Goal: Information Seeking & Learning: Learn about a topic

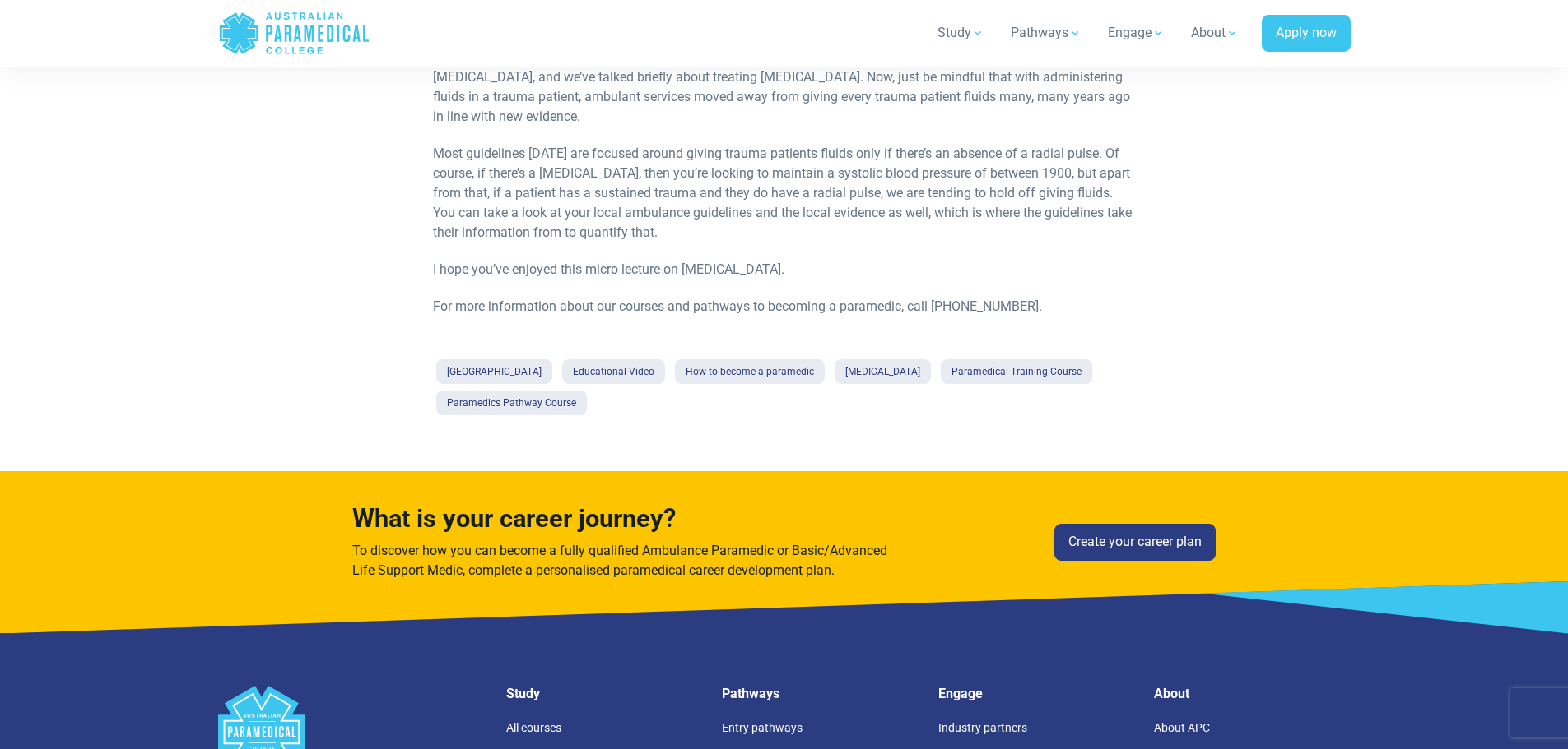
scroll to position [1399, 0]
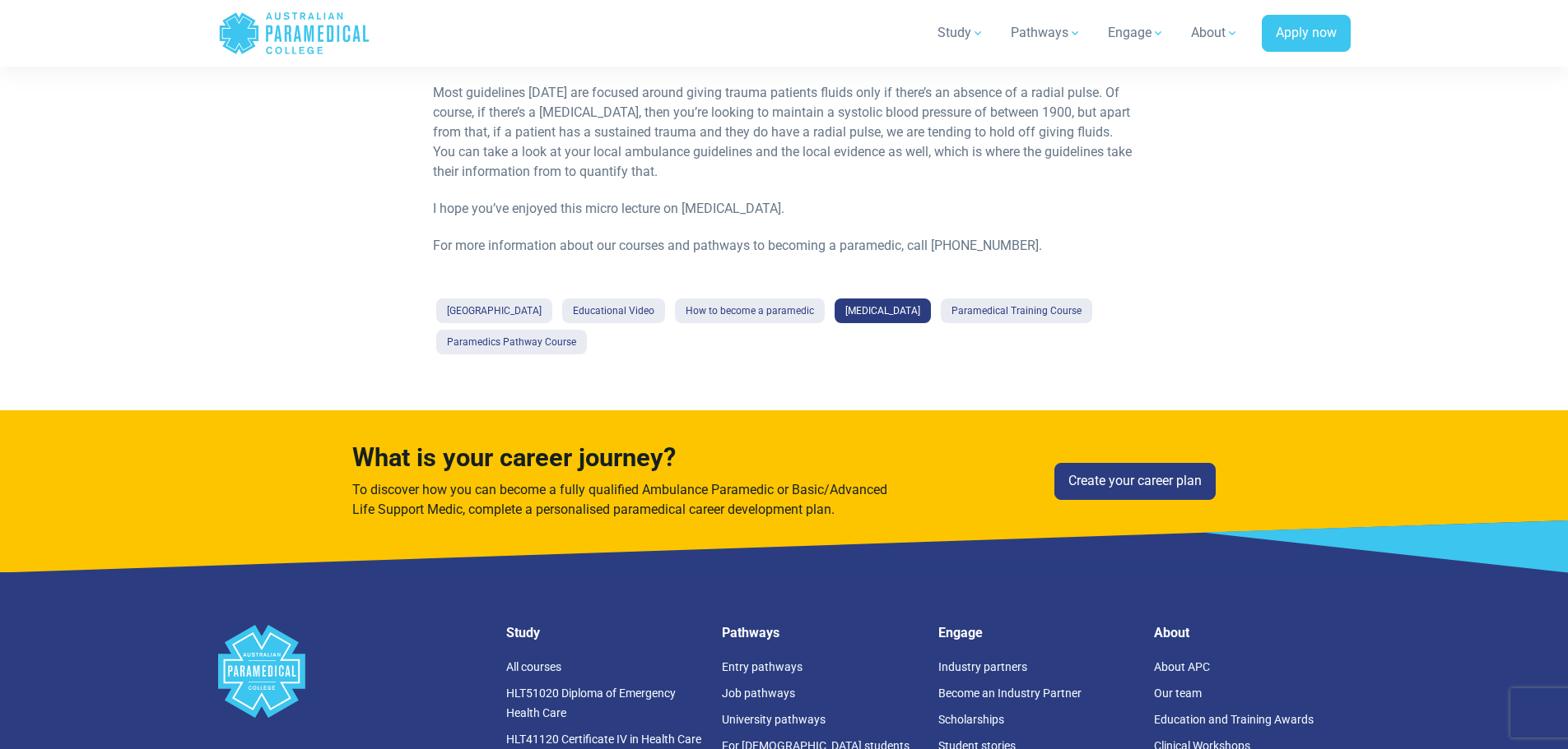
click at [913, 323] on link "[MEDICAL_DATA]" at bounding box center [882, 311] width 96 height 25
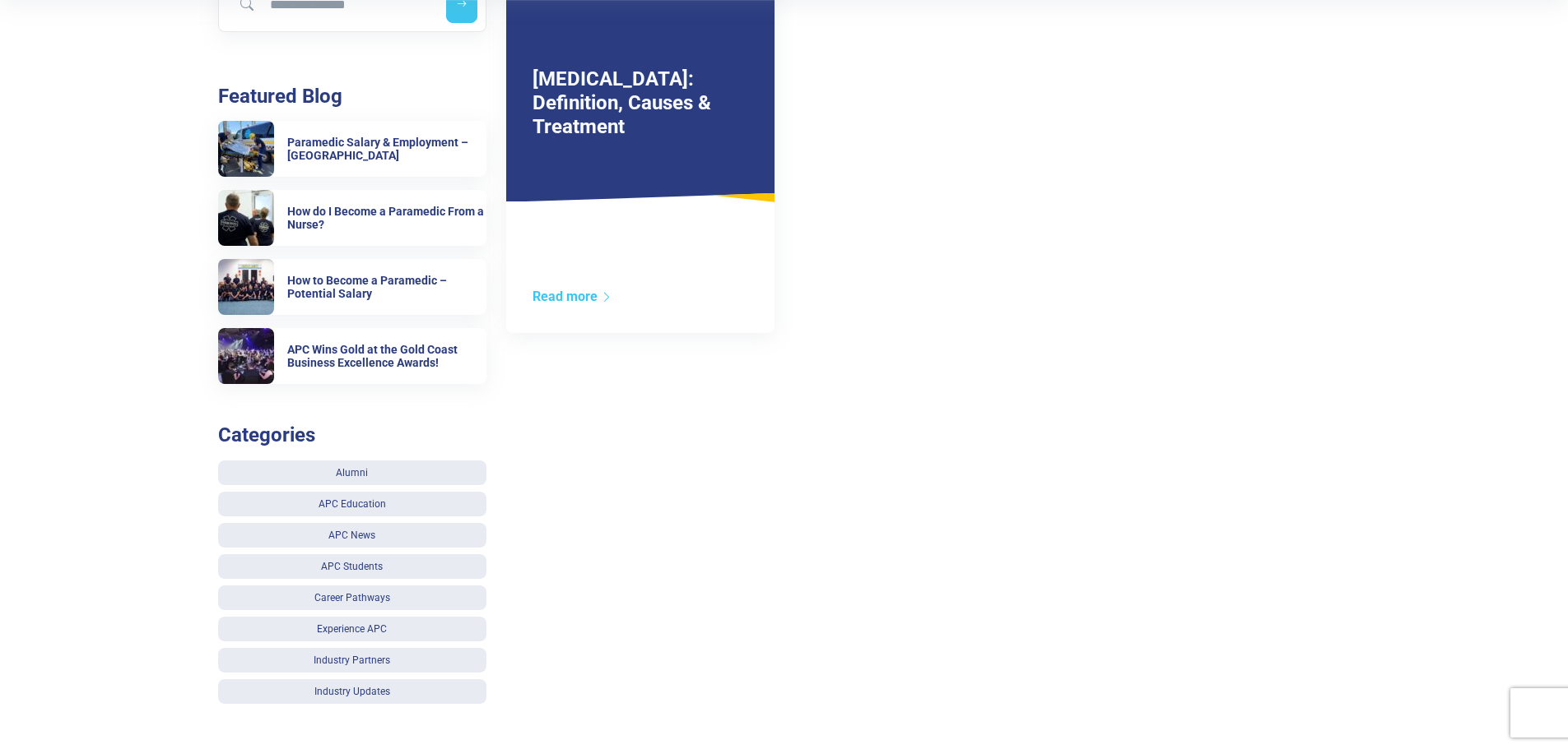
scroll to position [412, 0]
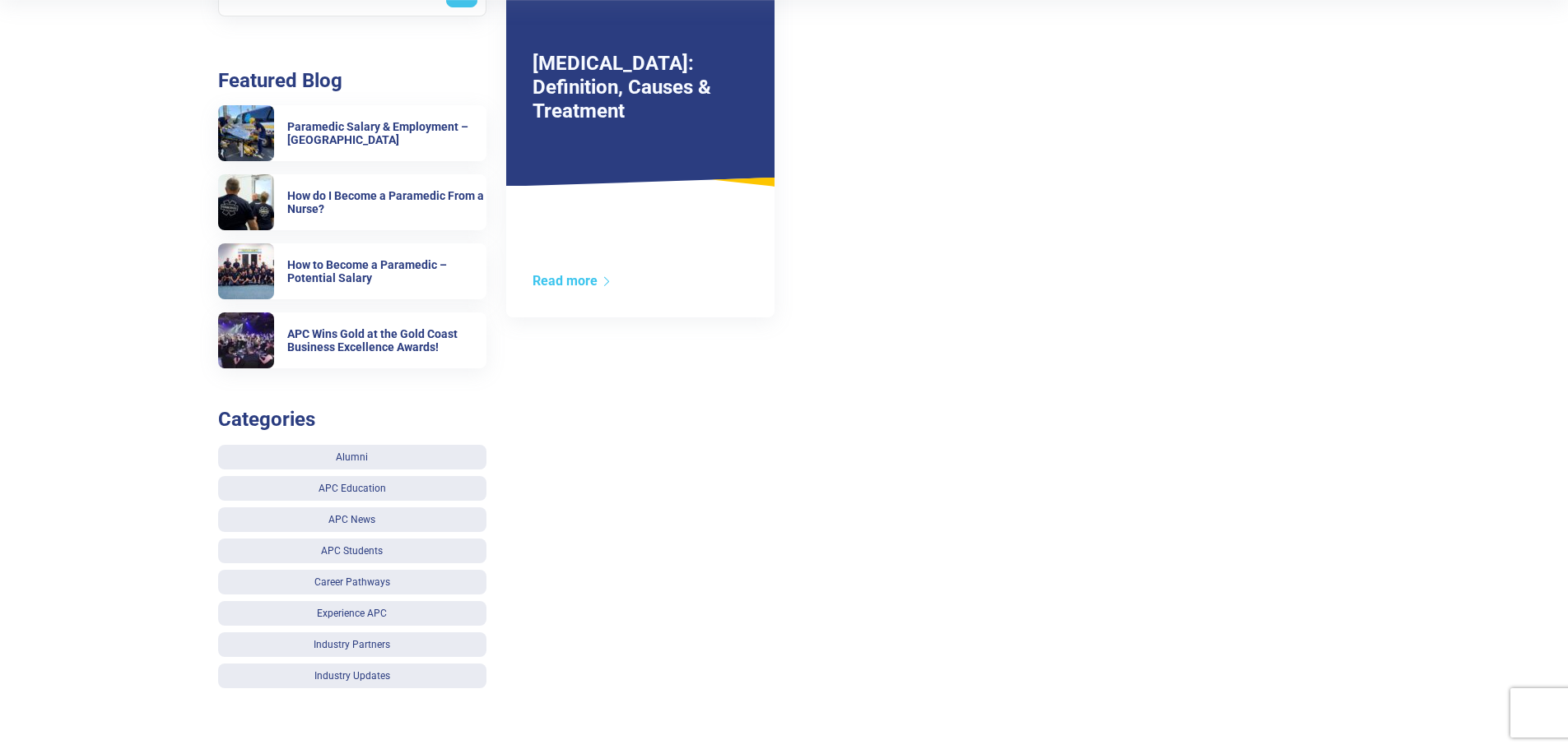
click at [678, 142] on div "[MEDICAL_DATA]: Definition, Causes & Treatment" at bounding box center [640, 74] width 268 height 224
click at [580, 284] on link "Read more" at bounding box center [573, 281] width 79 height 16
